Goal: Transaction & Acquisition: Purchase product/service

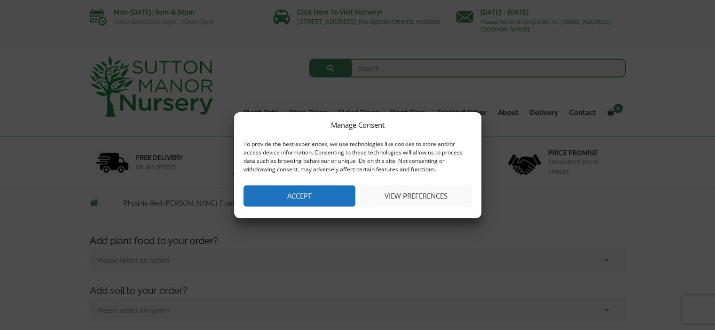
click at [306, 189] on button "Accept" at bounding box center [299, 196] width 112 height 21
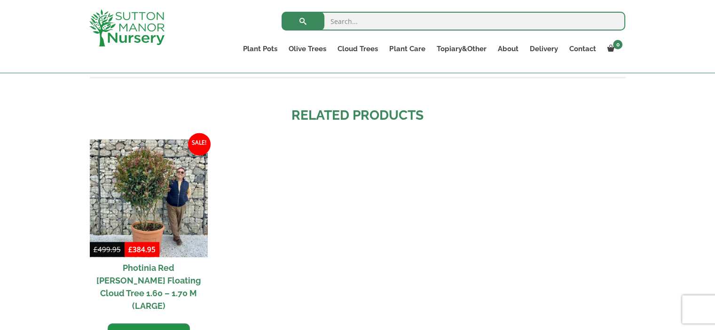
scroll to position [991, 0]
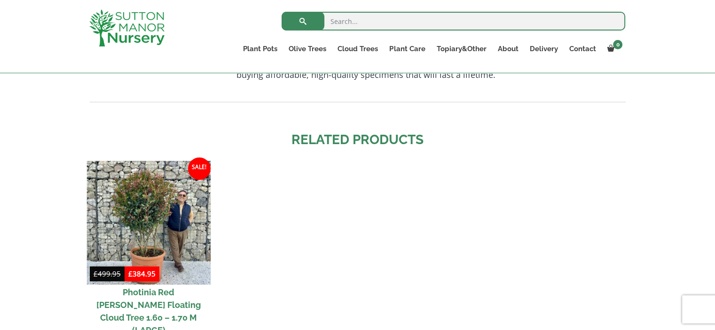
click at [185, 200] on img at bounding box center [148, 223] width 124 height 124
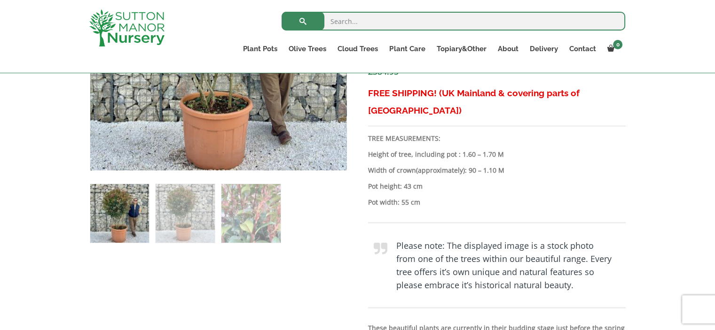
scroll to position [500, 0]
